Goal: Task Accomplishment & Management: Manage account settings

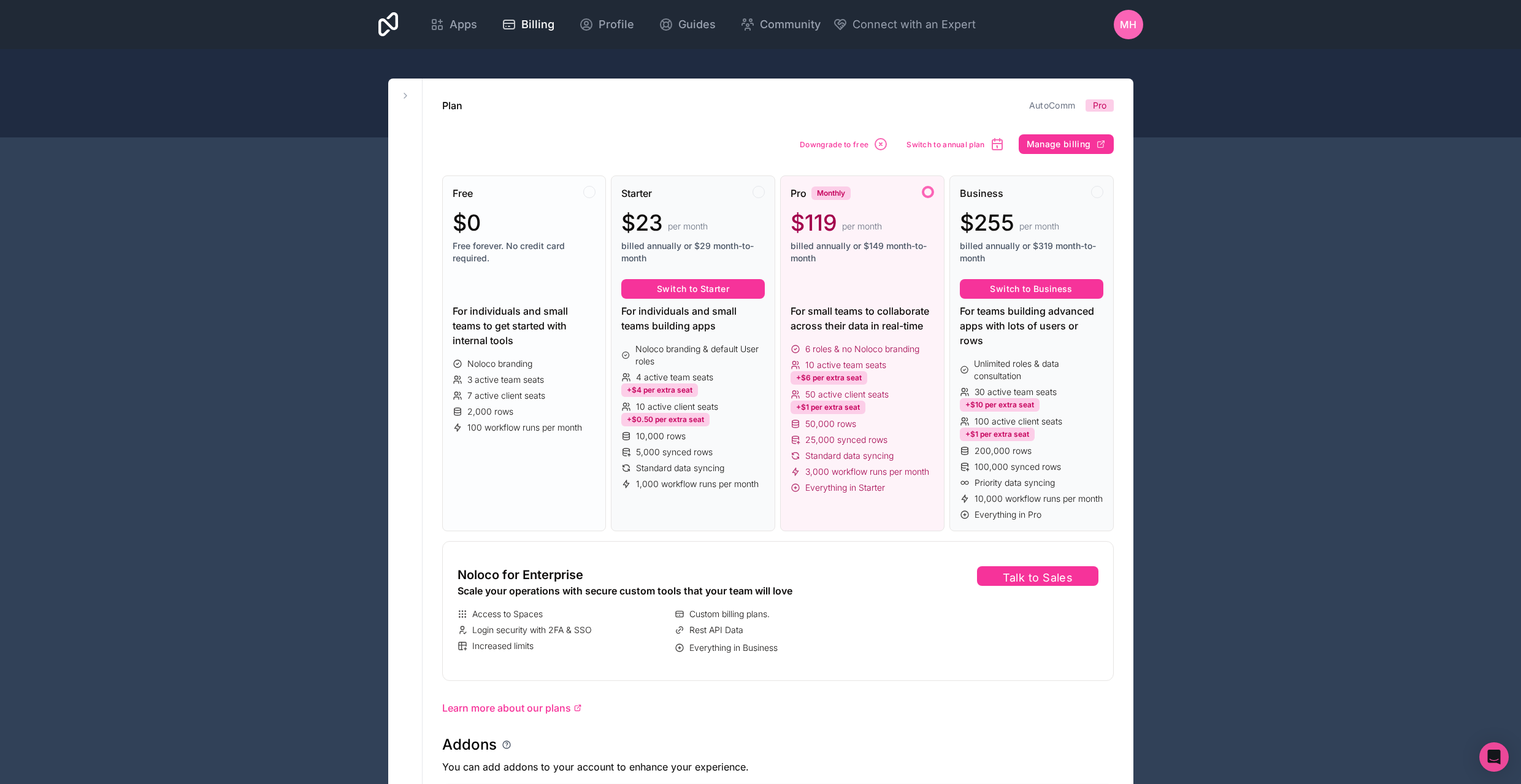
click at [532, 274] on div "Free $0 Free forever. No credit card required." at bounding box center [525, 230] width 144 height 88
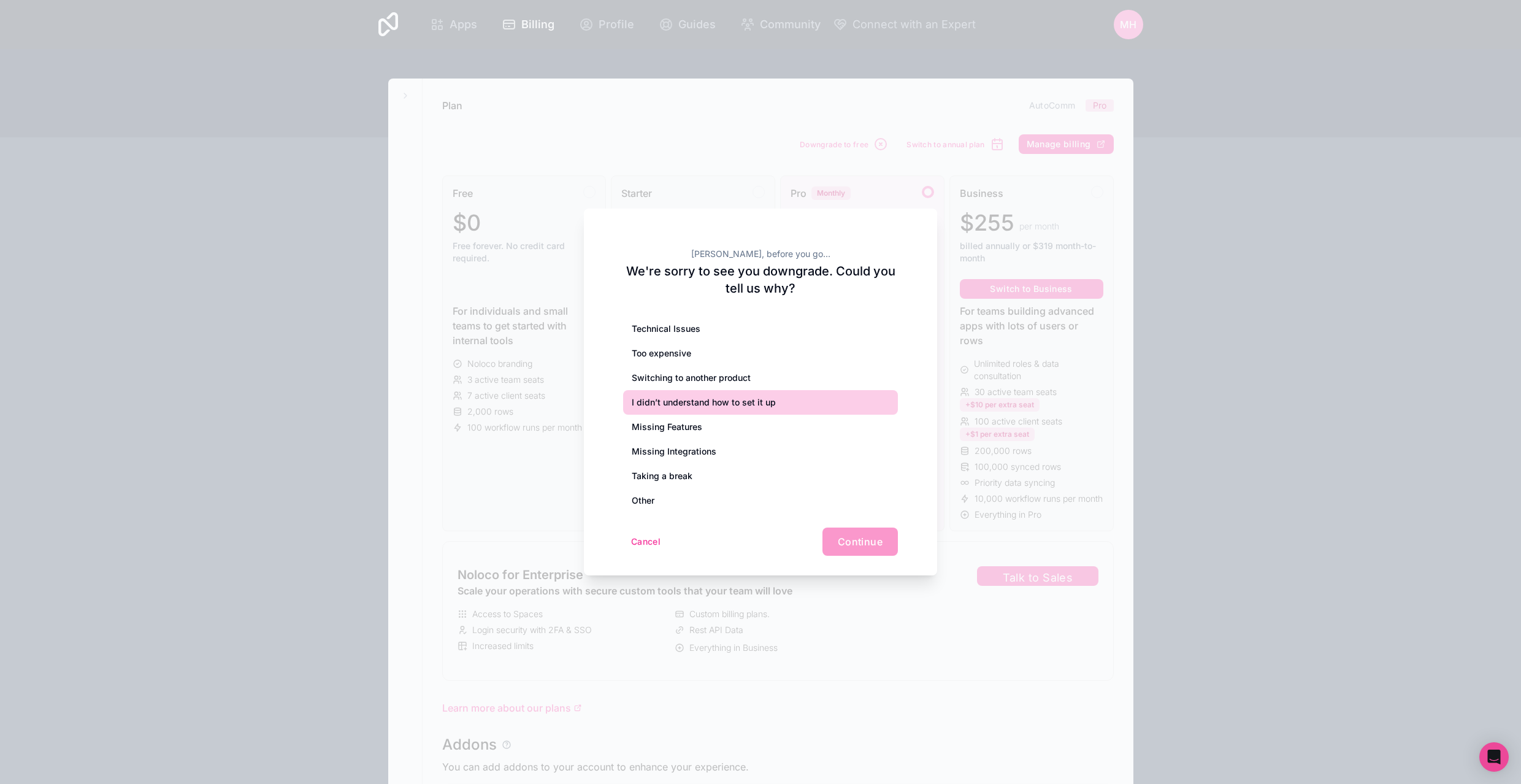
click at [698, 351] on div "Too expensive" at bounding box center [760, 353] width 275 height 25
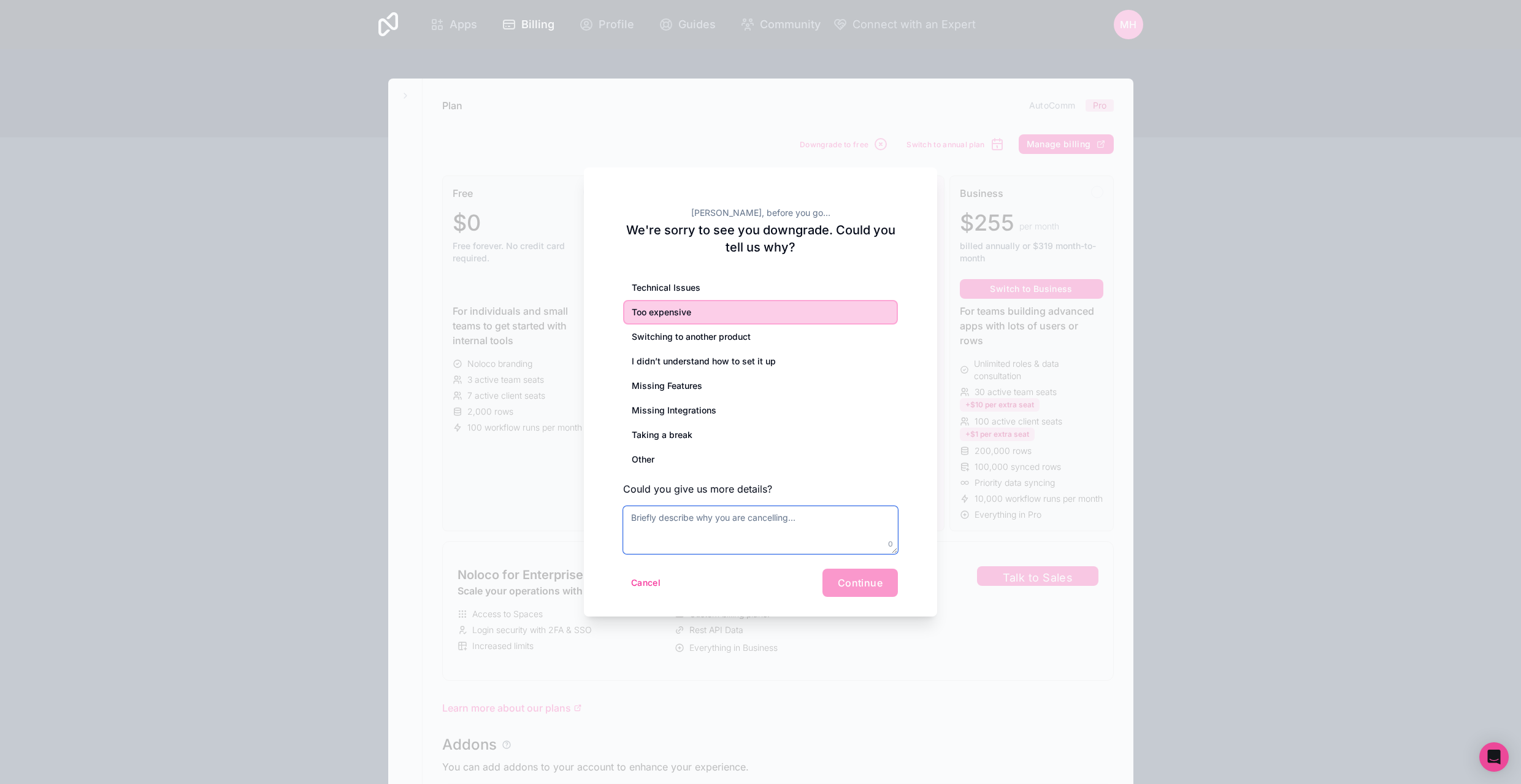
click at [806, 528] on textarea at bounding box center [760, 530] width 275 height 48
type textarea "Too expensive."
click at [876, 584] on span "Continue" at bounding box center [860, 583] width 45 height 12
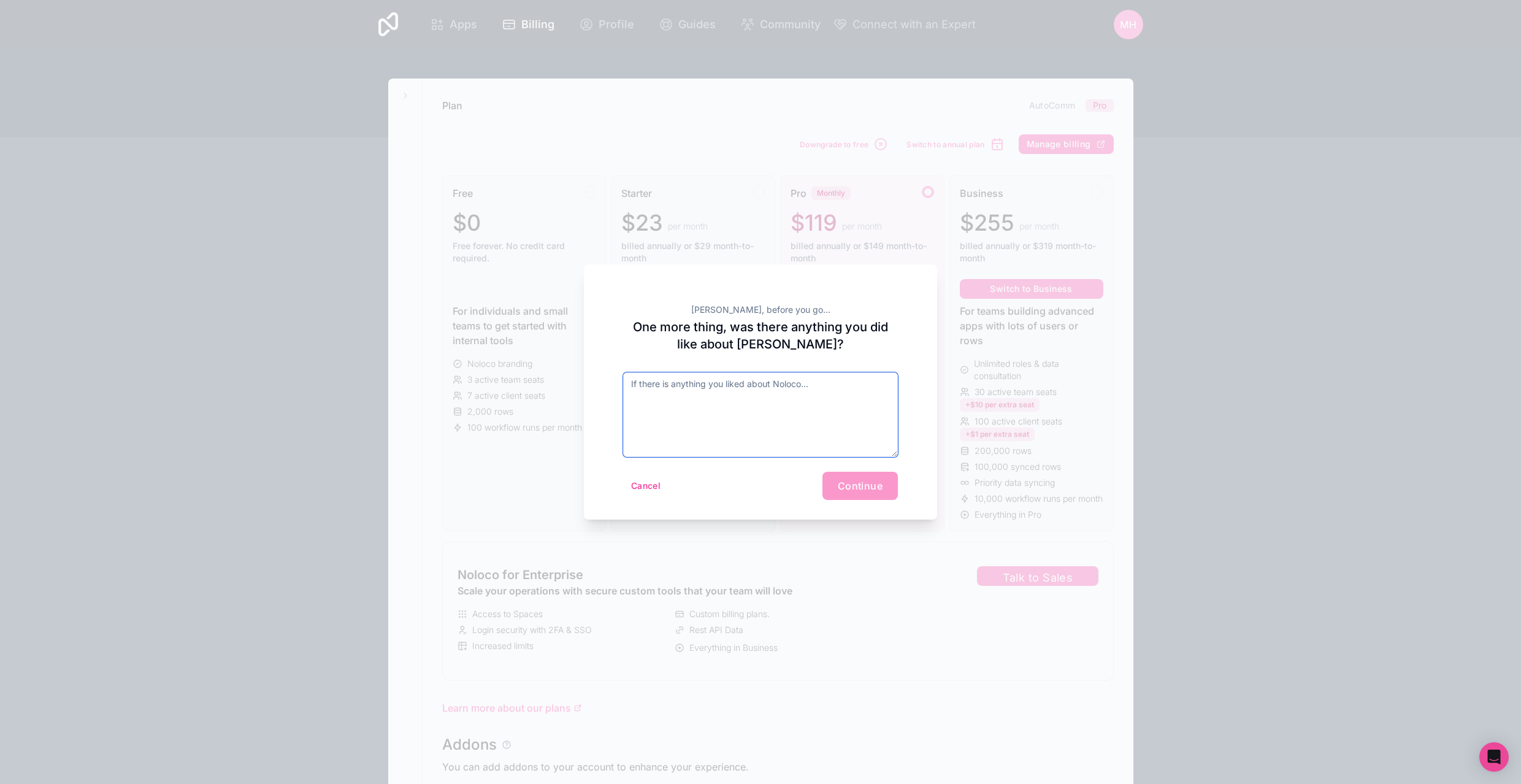
click at [814, 428] on textarea at bounding box center [760, 414] width 275 height 85
type textarea "Nothing else"
click at [868, 491] on span "Continue" at bounding box center [860, 486] width 45 height 12
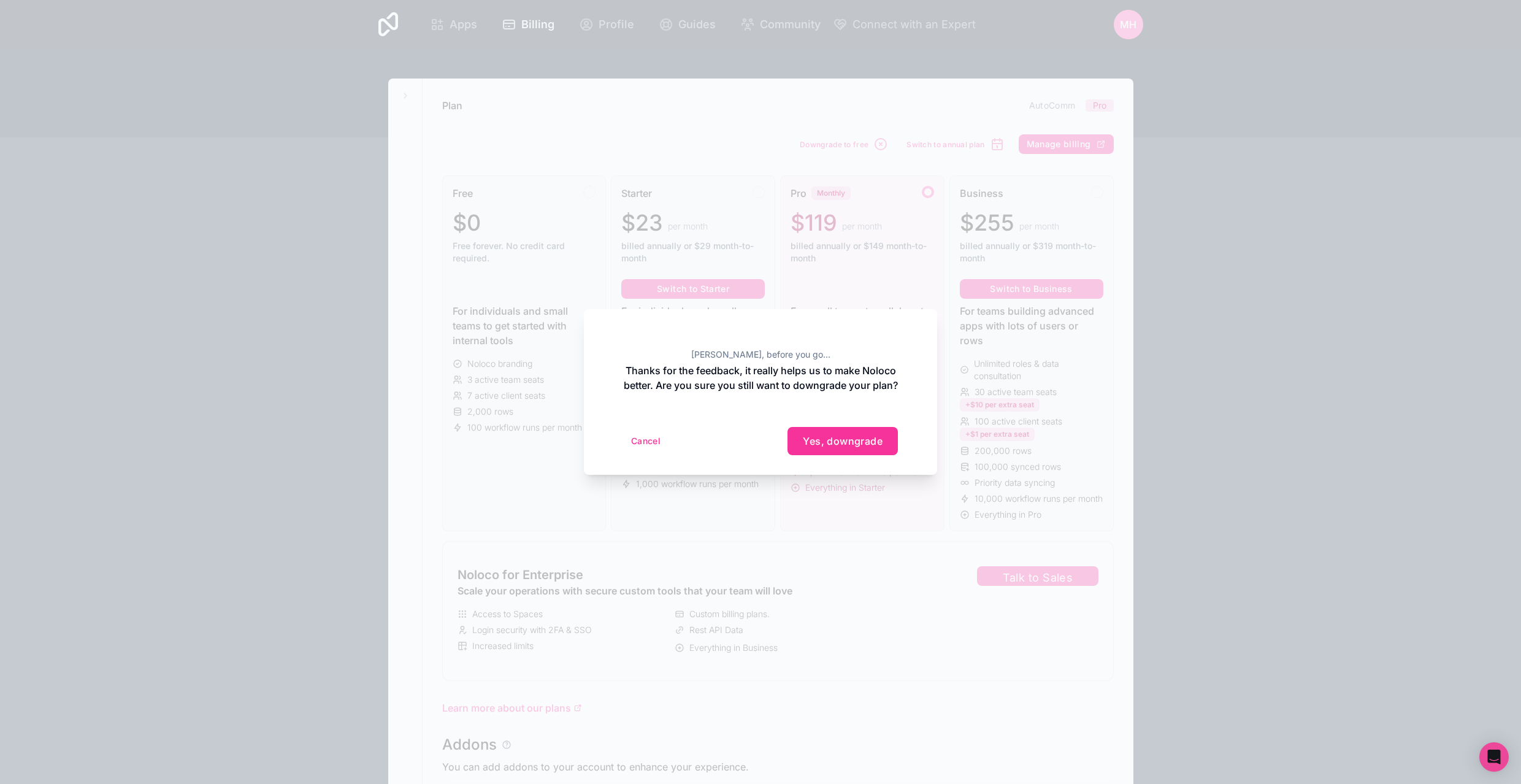
click at [842, 447] on span "Yes, downgrade" at bounding box center [843, 441] width 80 height 12
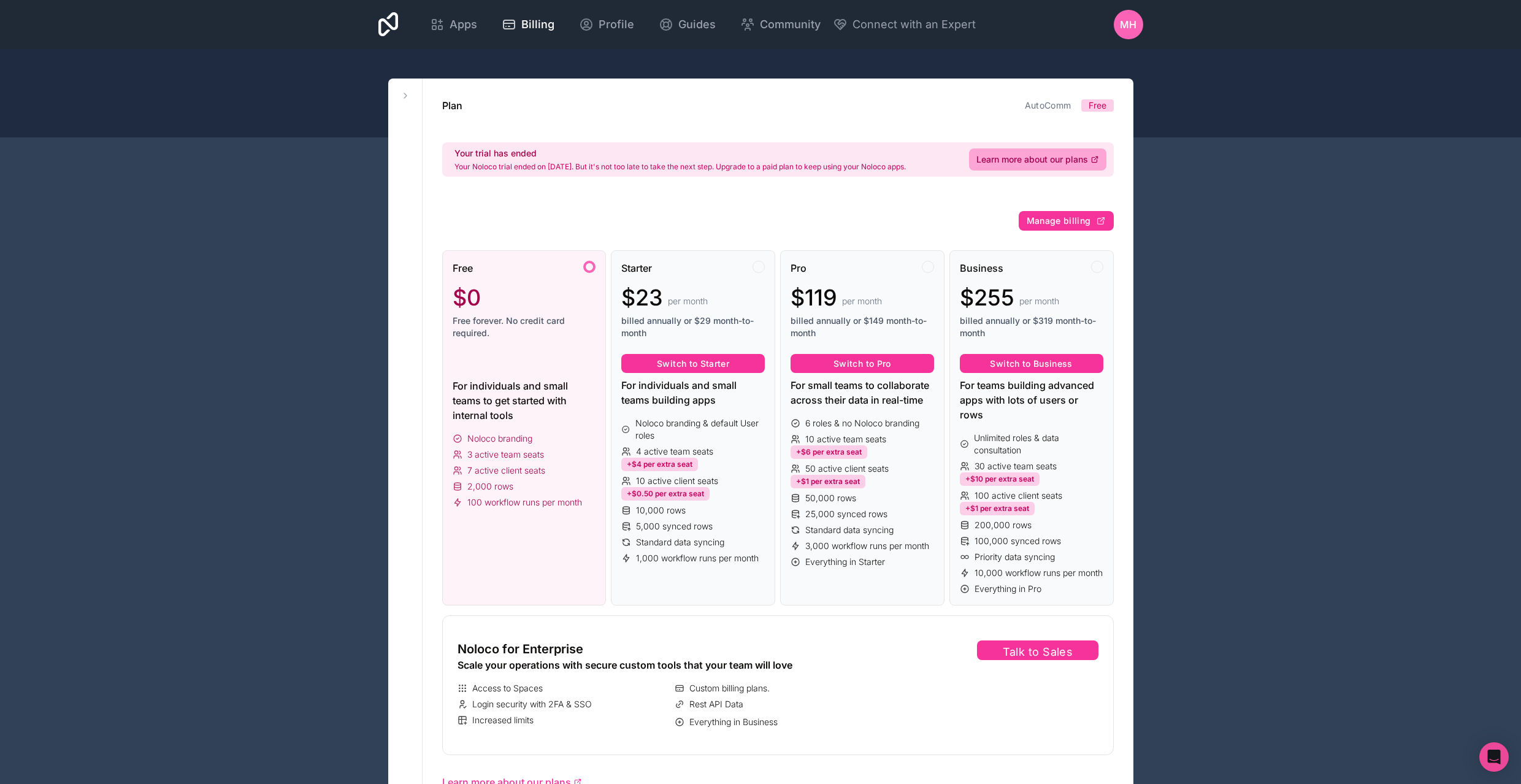
click at [1132, 25] on span "MH" at bounding box center [1128, 24] width 17 height 15
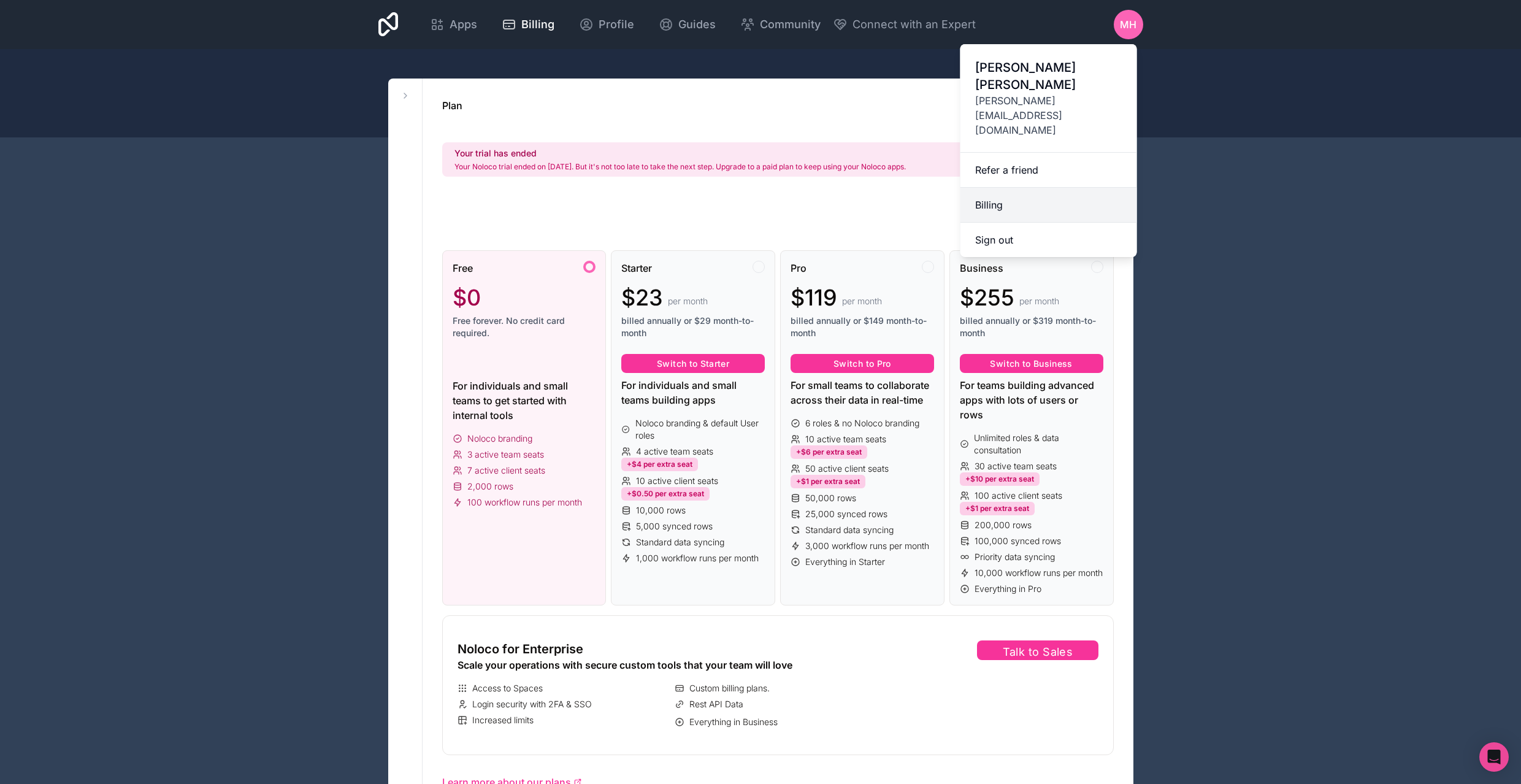
click at [1034, 188] on link "Billing" at bounding box center [1049, 205] width 177 height 35
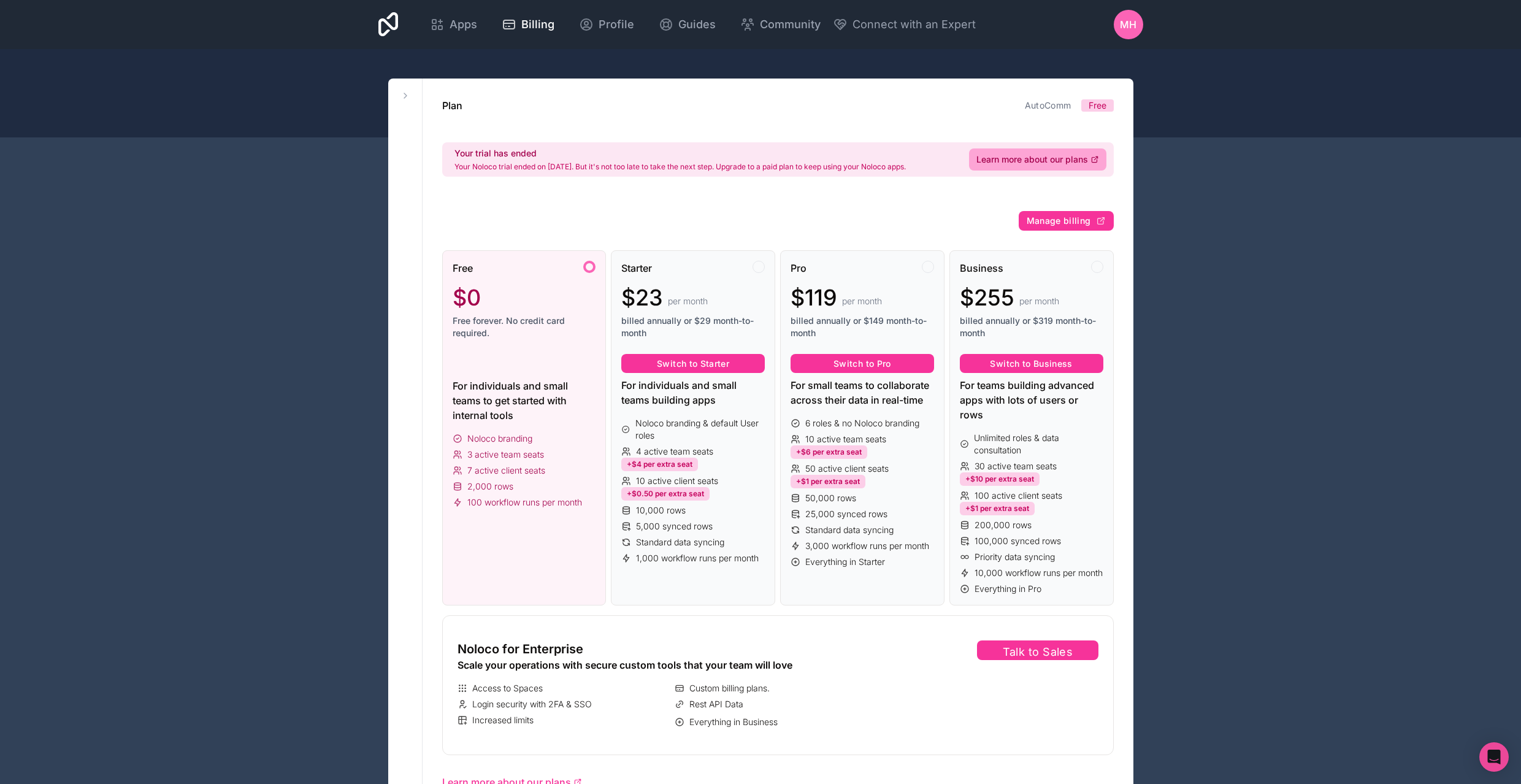
click at [1127, 28] on span "MH" at bounding box center [1128, 24] width 17 height 15
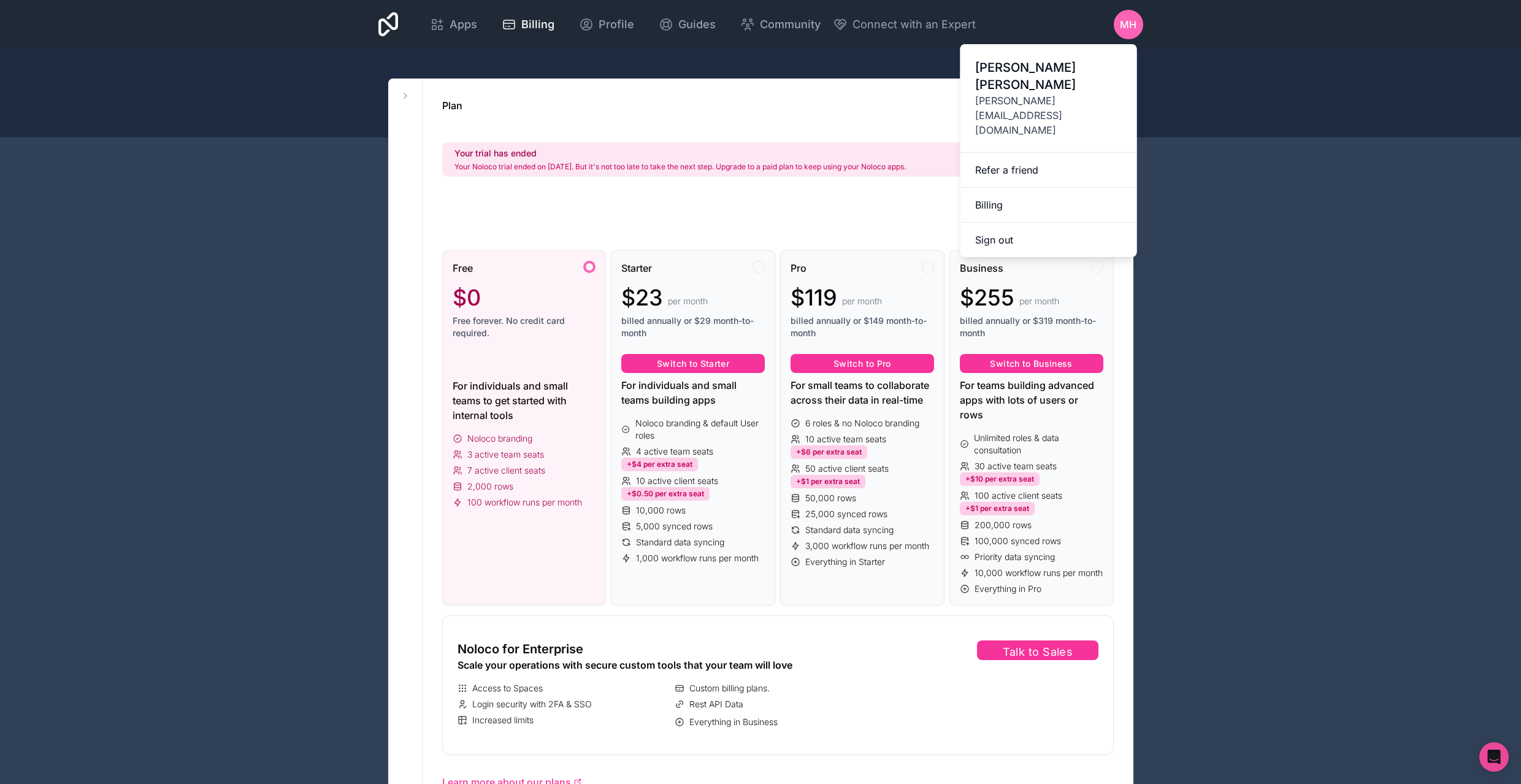
drag, startPoint x: 735, startPoint y: 105, endPoint x: 748, endPoint y: 105, distance: 12.9
click at [735, 105] on div "Plan AutoComm Free" at bounding box center [778, 105] width 672 height 15
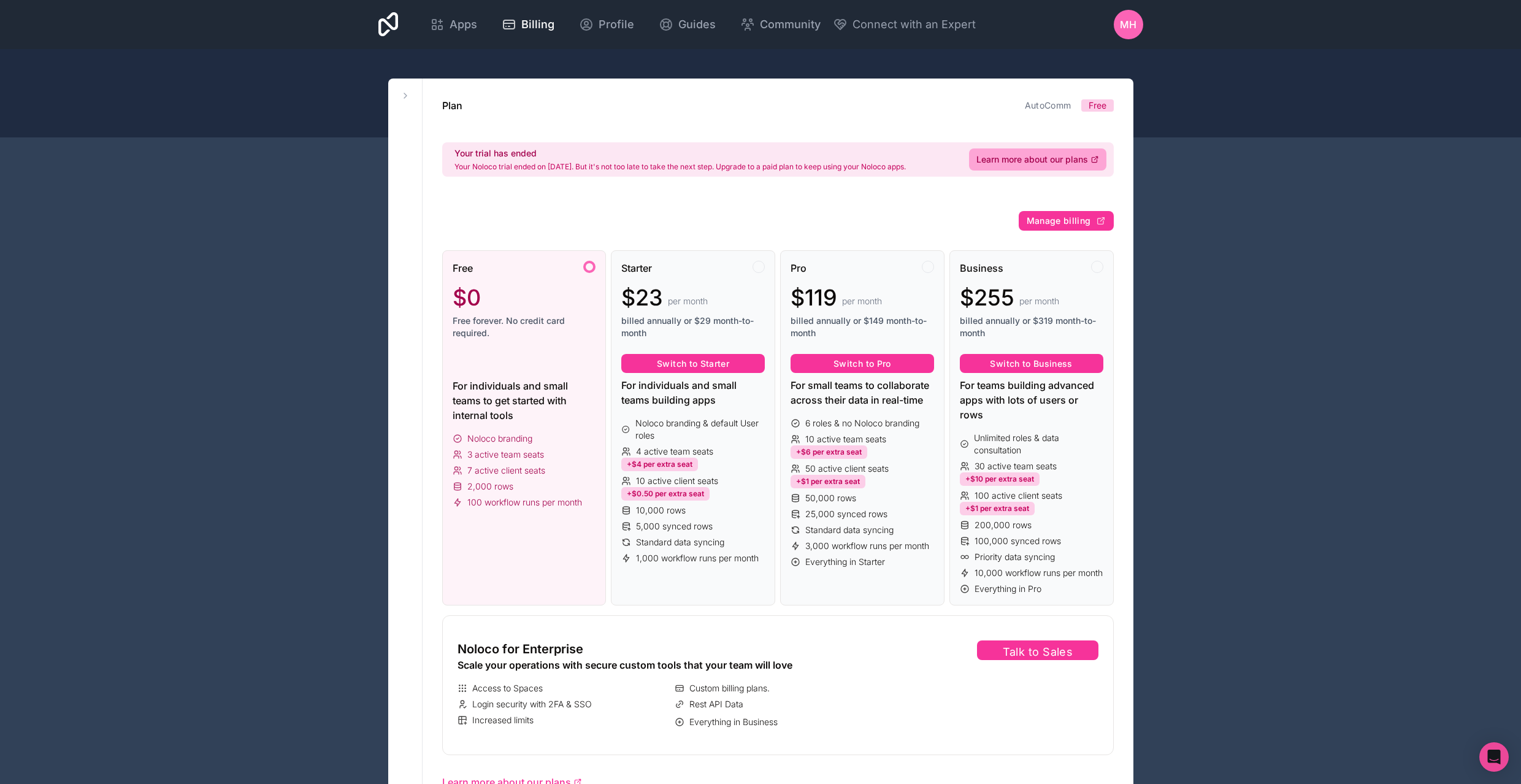
click at [738, 79] on div "Apps Billing Profile Guides Community Connect with an Expert MH Billing Profile…" at bounding box center [760, 764] width 1521 height 1528
click at [1125, 24] on span "MH" at bounding box center [1128, 24] width 17 height 15
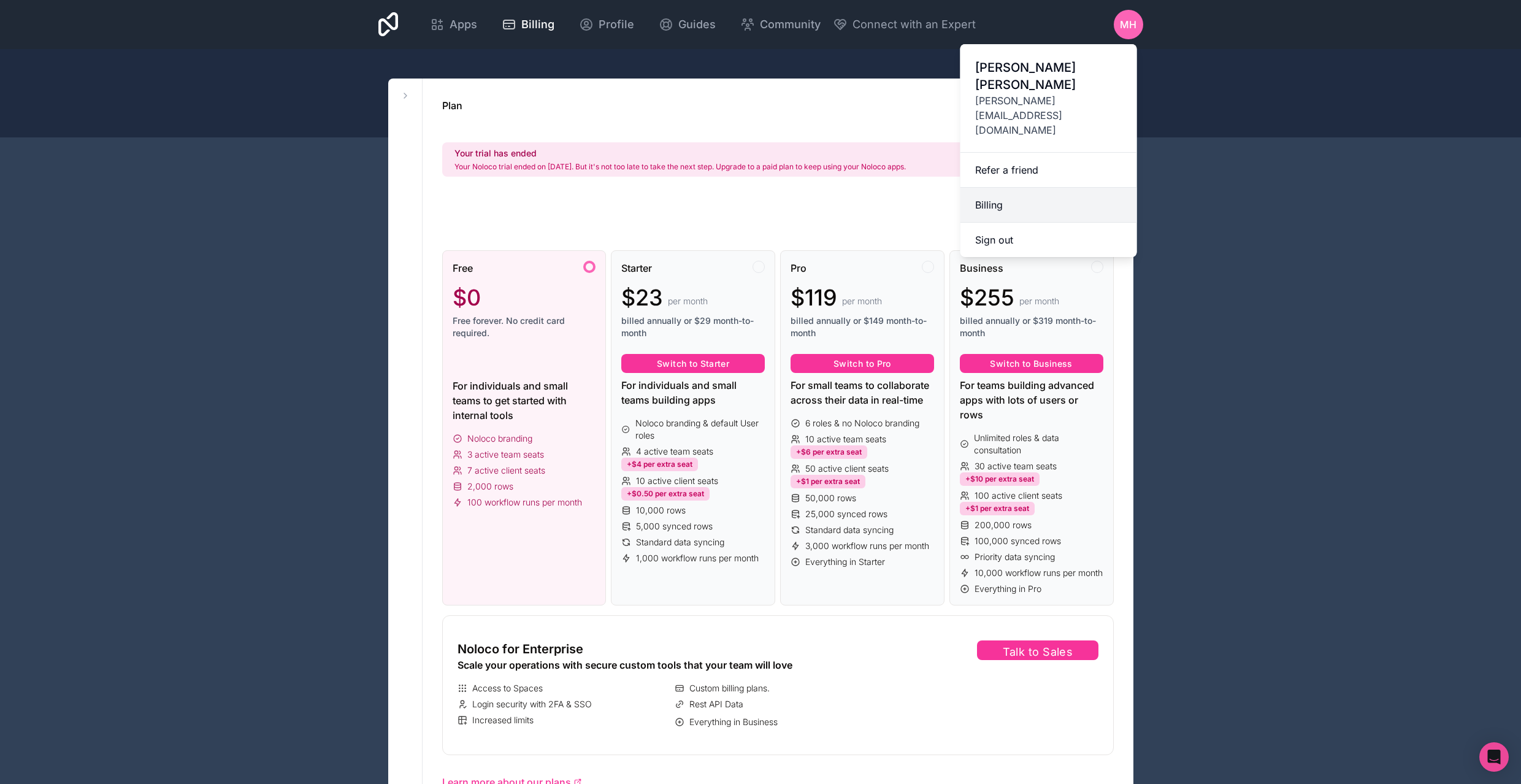
click at [1011, 188] on link "Billing" at bounding box center [1049, 205] width 177 height 35
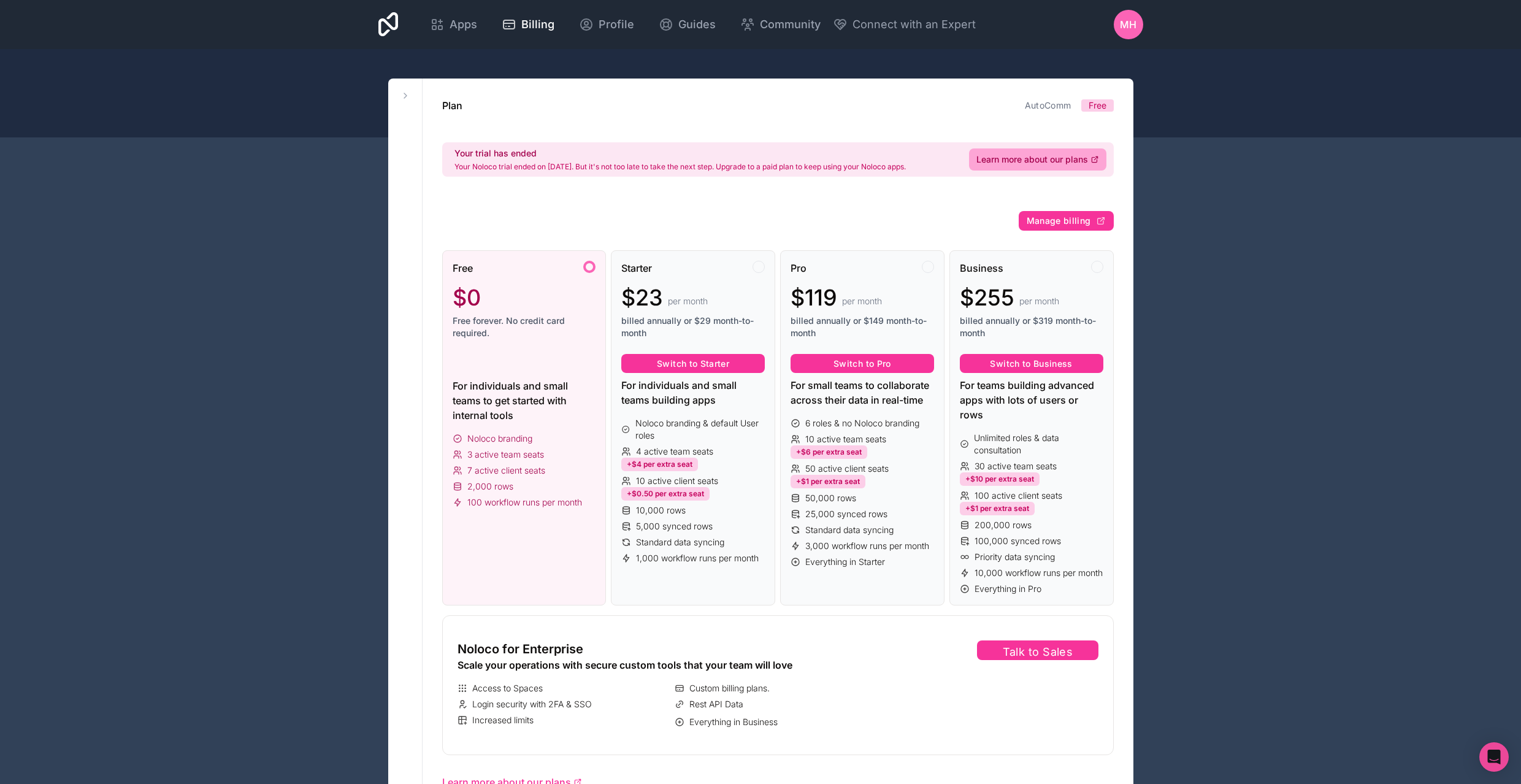
click at [777, 243] on div "Free $0 Free forever. No credit card required. For individuals and small teams …" at bounding box center [778, 493] width 672 height 525
click at [778, 229] on div "Plan AutoComm Free Your trial has ended Your Noloco trial ended on 17. Sept. 20…" at bounding box center [778, 789] width 711 height 1420
